Goal: Task Accomplishment & Management: Use online tool/utility

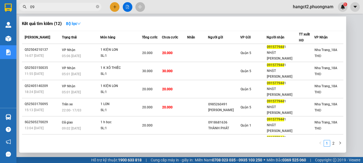
type input "0"
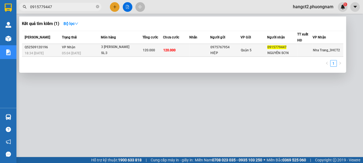
type input "0915779447"
click at [157, 50] on div "120.000" at bounding box center [153, 50] width 20 height 6
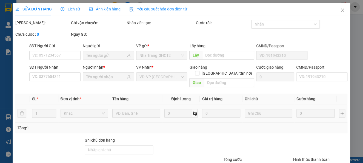
type input "0975767954"
type input "HIỆP"
type input "0915779447"
type input "NGUYÊN SƠN"
type input "120.000"
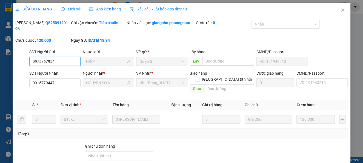
scroll to position [40, 0]
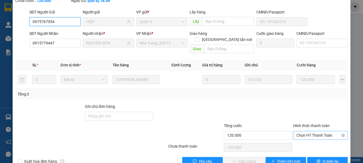
click at [311, 133] on div "Chọn HT Thanh Toán" at bounding box center [320, 135] width 55 height 9
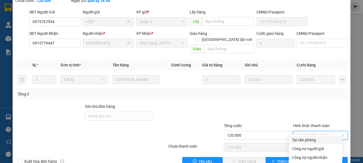
click at [308, 139] on div "Tại văn phòng" at bounding box center [315, 140] width 47 height 6
type input "0"
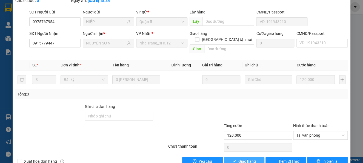
click at [238, 158] on span "Giao hàng" at bounding box center [247, 161] width 18 height 6
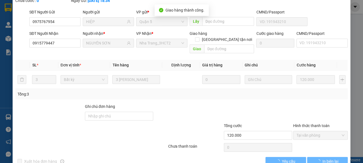
scroll to position [0, 0]
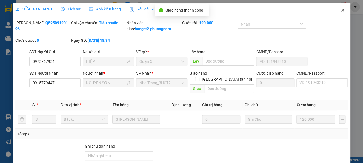
click at [335, 12] on span "Close" at bounding box center [342, 10] width 15 height 15
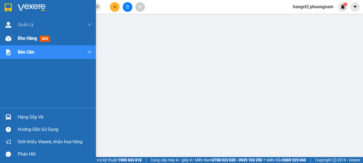
click at [4, 40] on div at bounding box center [9, 39] width 10 height 10
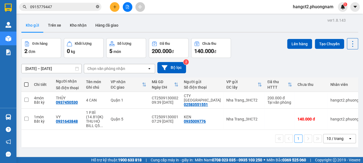
click at [98, 7] on icon "close-circle" at bounding box center [97, 6] width 3 height 3
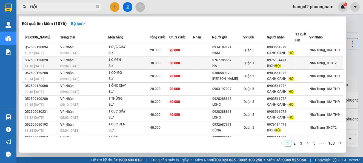
type input "HỘI"
click at [233, 62] on div "0767785657" at bounding box center [227, 60] width 31 height 6
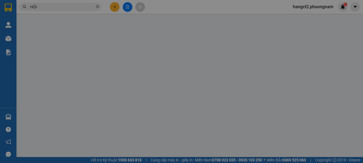
type input "0767785657"
type input "NA"
type input "0976134471"
type input "BÍCH HỘI"
type input "30.000"
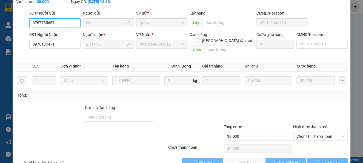
scroll to position [53, 0]
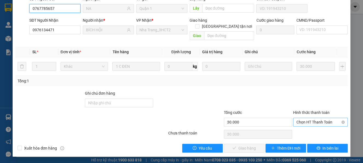
click at [311, 120] on span "Chọn HT Thanh Toán" at bounding box center [320, 122] width 48 height 8
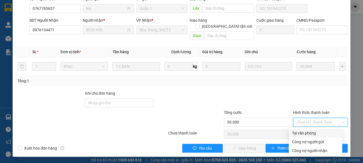
click at [307, 130] on div "Tại văn phòng" at bounding box center [315, 133] width 47 height 6
type input "0"
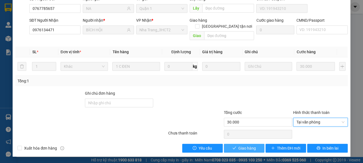
click at [250, 145] on span "Giao hàng" at bounding box center [247, 148] width 18 height 6
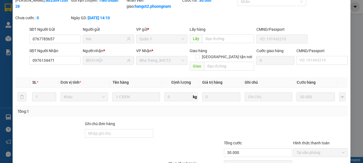
scroll to position [0, 0]
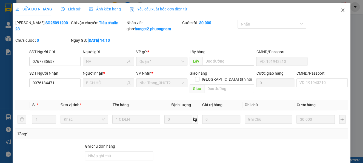
click at [335, 13] on span "Close" at bounding box center [342, 10] width 15 height 15
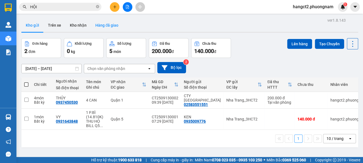
click at [109, 23] on button "Hàng đã giao" at bounding box center [107, 25] width 32 height 13
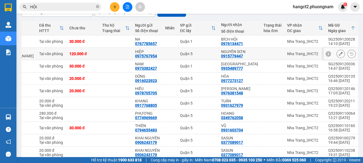
scroll to position [10, 0]
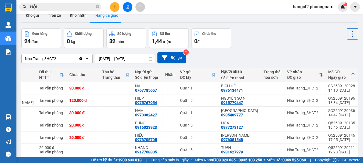
click at [113, 3] on button at bounding box center [115, 7] width 10 height 10
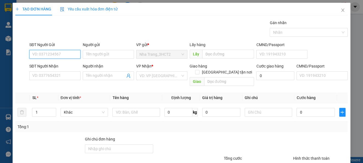
click at [55, 53] on input "SĐT Người Gửi" at bounding box center [54, 54] width 51 height 9
type input "0898190957"
click at [56, 66] on div "0898190957 - HƯNG" at bounding box center [54, 65] width 44 height 6
type input "HƯNG"
type input "0819198990"
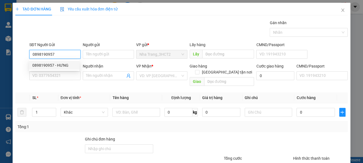
type input "TRÂM ANH"
checkbox input "true"
type input "39/24A NGUYỄN NGỌC CUNG, PHƯỜNG 16, QUẬN 8 (GTN: 80)"
type input "80.000"
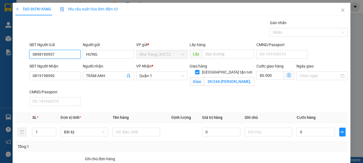
type input "0898190957"
click at [219, 70] on div "Giao hàng Giao tận nơi" at bounding box center [222, 70] width 65 height 14
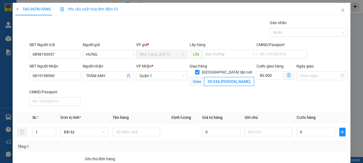
click at [224, 77] on input "39/24A NGUYỄN NGỌC CUNG, PHƯỜNG 16, QUẬN 8 (GTN: 80)" at bounding box center [229, 81] width 50 height 9
click at [229, 78] on input "39/24A NGUYỄN NGỌC CUNG, PHƯỜNG 16, QUẬN 8 (GTN: 80)" at bounding box center [229, 81] width 50 height 9
click at [287, 76] on icon "dollar-circle" at bounding box center [289, 75] width 4 height 4
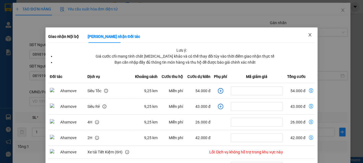
click at [305, 31] on span "Close" at bounding box center [309, 34] width 15 height 15
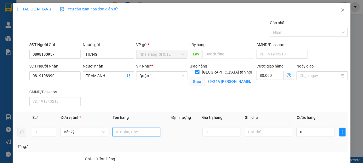
click at [147, 131] on input "text" at bounding box center [136, 131] width 48 height 9
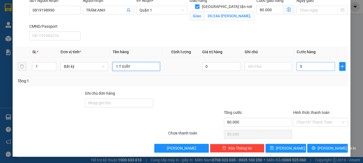
type input "1 T GIẤY"
click at [302, 65] on input "0" at bounding box center [315, 66] width 38 height 9
click at [296, 64] on input "0" at bounding box center [315, 66] width 38 height 9
type input "60"
type input "80.060"
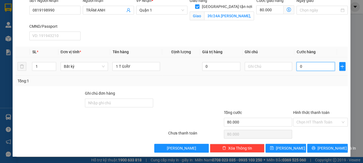
type input "80.060"
type input "0"
type input "80.000"
type input "50"
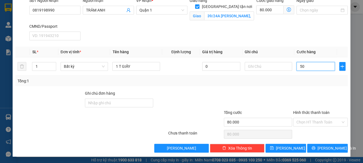
type input "80.050"
type input "50.000"
type input "130.000"
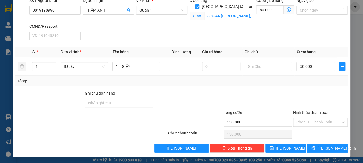
click at [307, 76] on div "Tổng: 1" at bounding box center [181, 81] width 332 height 10
click at [325, 147] on span "Lưu và In" at bounding box center [337, 148] width 38 height 6
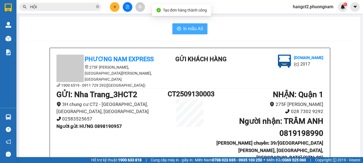
click at [196, 27] on span "In mẫu A5" at bounding box center [193, 28] width 20 height 7
click at [98, 7] on icon "close-circle" at bounding box center [97, 6] width 3 height 3
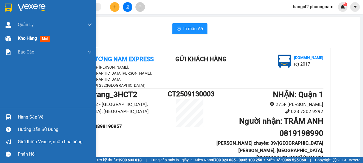
click at [15, 41] on div "Kho hàng mới" at bounding box center [48, 39] width 96 height 14
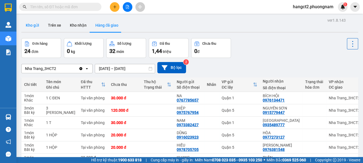
click at [36, 25] on button "Kho gửi" at bounding box center [32, 25] width 22 height 13
